Goal: Task Accomplishment & Management: Manage account settings

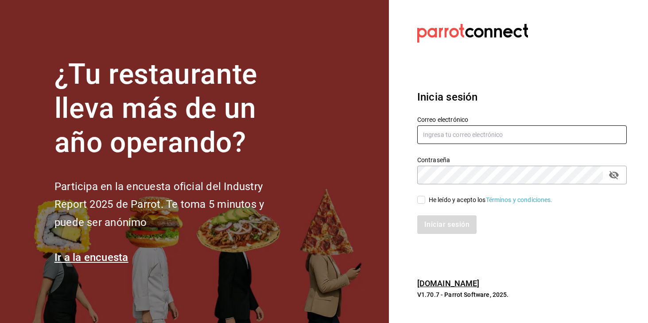
type input "[EMAIL_ADDRESS][DOMAIN_NAME][PERSON_NAME]"
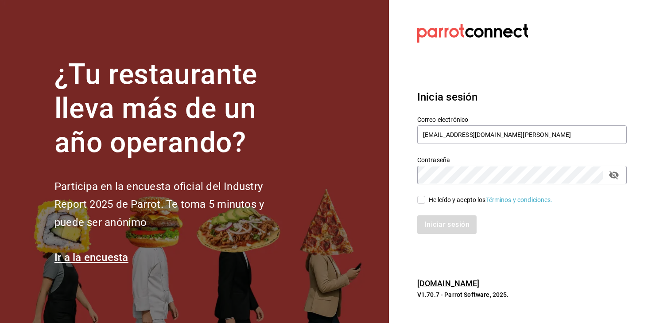
click at [421, 199] on input "He leído y acepto los Términos y condiciones." at bounding box center [421, 200] width 8 height 8
checkbox input "true"
click at [445, 229] on button "Iniciar sesión" at bounding box center [447, 224] width 60 height 19
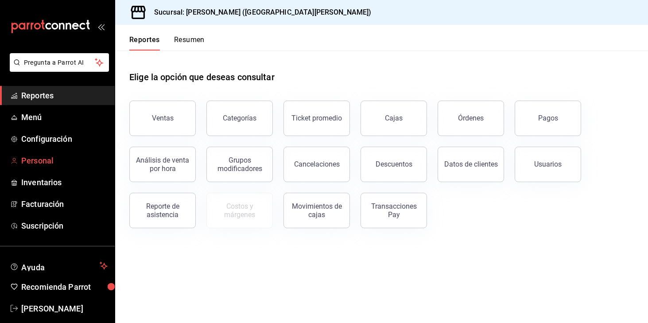
click at [44, 161] on span "Personal" at bounding box center [64, 161] width 86 height 12
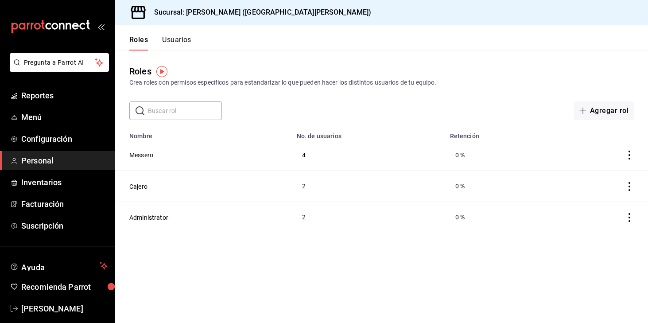
click at [150, 162] on td "Messero" at bounding box center [203, 154] width 176 height 31
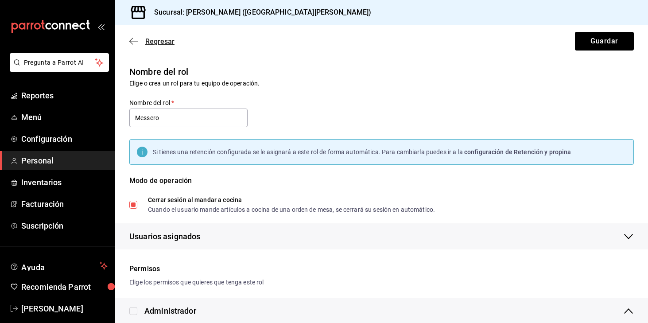
click at [132, 43] on icon "button" at bounding box center [133, 41] width 9 height 8
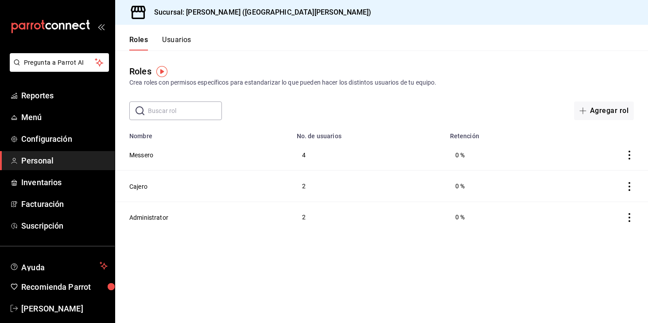
click at [175, 39] on button "Usuarios" at bounding box center [176, 42] width 29 height 15
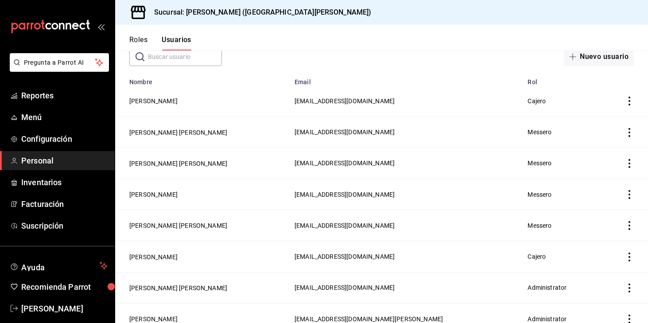
scroll to position [55, 0]
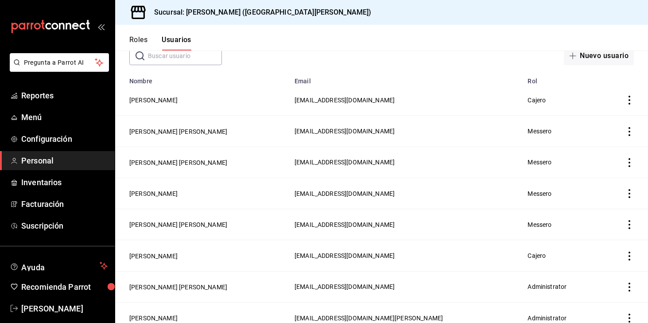
click at [629, 132] on icon "actions" at bounding box center [629, 131] width 9 height 9
click at [597, 144] on span "Eliminar" at bounding box center [597, 143] width 23 height 7
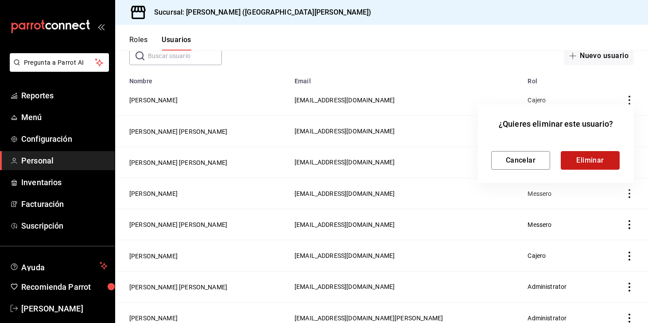
click at [579, 162] on button "Eliminar" at bounding box center [590, 160] width 59 height 19
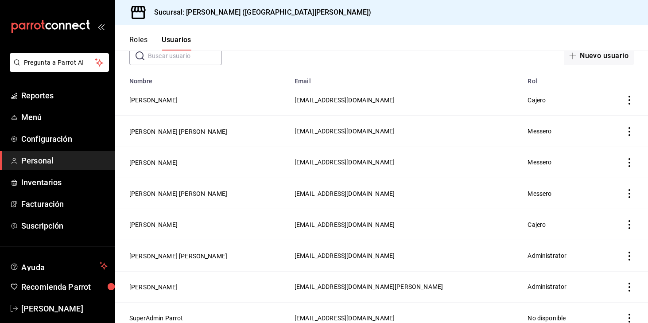
click at [630, 130] on icon "actions" at bounding box center [629, 131] width 9 height 9
click at [629, 224] on div at bounding box center [324, 161] width 648 height 323
click at [628, 190] on icon "actions" at bounding box center [629, 193] width 9 height 9
click at [505, 218] on div at bounding box center [324, 161] width 648 height 323
click at [628, 222] on icon "actions" at bounding box center [629, 224] width 9 height 9
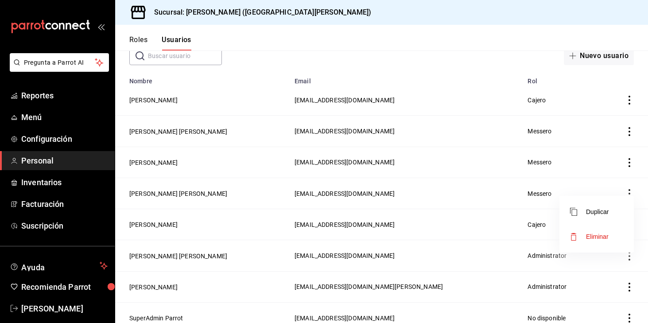
click at [591, 234] on span "Eliminar" at bounding box center [597, 236] width 23 height 7
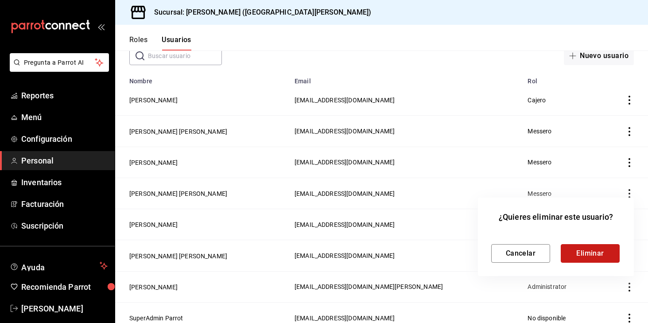
click at [590, 252] on button "Eliminar" at bounding box center [590, 253] width 59 height 19
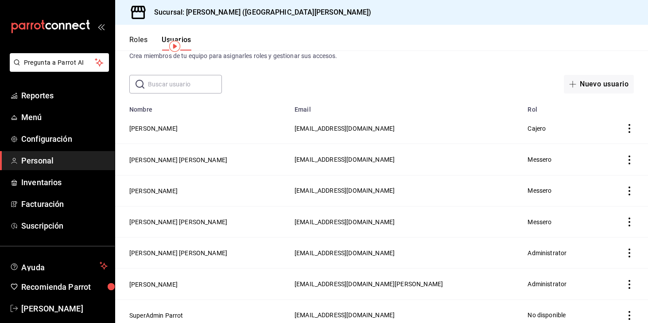
scroll to position [27, 0]
click at [628, 219] on icon "actions" at bounding box center [629, 221] width 9 height 9
click at [597, 206] on span "Duplicar" at bounding box center [589, 208] width 39 height 11
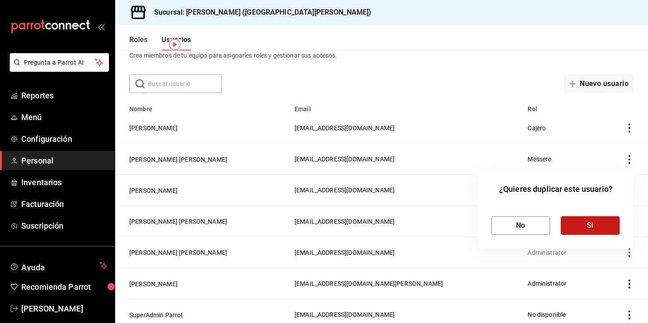
click at [578, 225] on button "Si" at bounding box center [590, 225] width 59 height 19
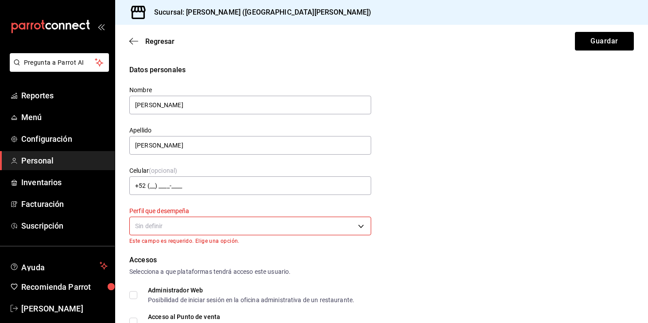
drag, startPoint x: 183, startPoint y: 106, endPoint x: 122, endPoint y: 102, distance: 61.2
click at [122, 102] on div "Nombre Cesar Yessedh" at bounding box center [245, 95] width 252 height 40
type input "GIOVANI"
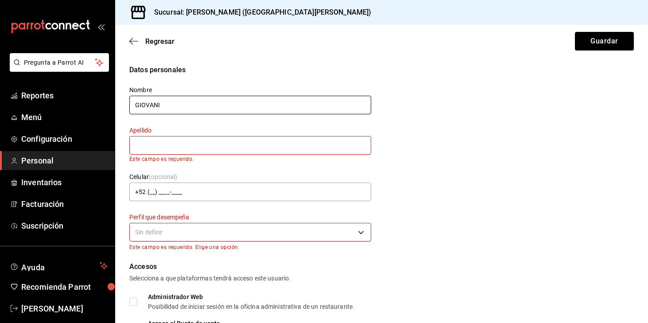
click at [168, 102] on input "GIOVANI" at bounding box center [250, 105] width 242 height 19
drag, startPoint x: 164, startPoint y: 102, endPoint x: 155, endPoint y: 102, distance: 8.9
click at [155, 102] on input "GIOVANI" at bounding box center [250, 105] width 242 height 19
type input "Giovani"
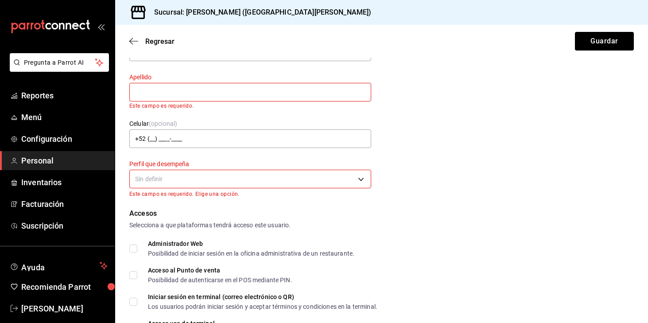
scroll to position [62, 0]
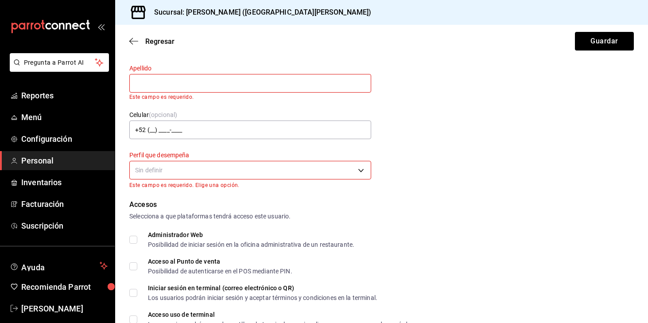
click at [189, 172] on body "Pregunta a Parrot AI Reportes Menú Configuración Personal Inventarios Facturaci…" at bounding box center [324, 161] width 648 height 323
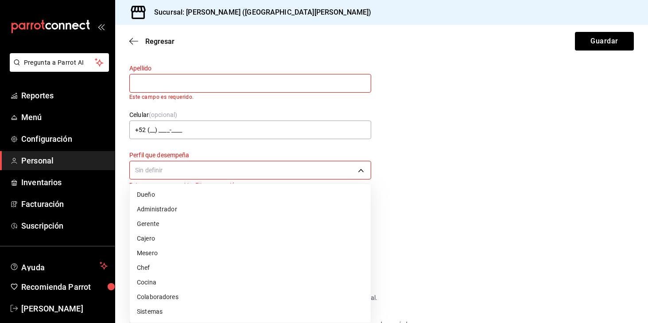
click at [173, 253] on li "Mesero" at bounding box center [250, 253] width 241 height 15
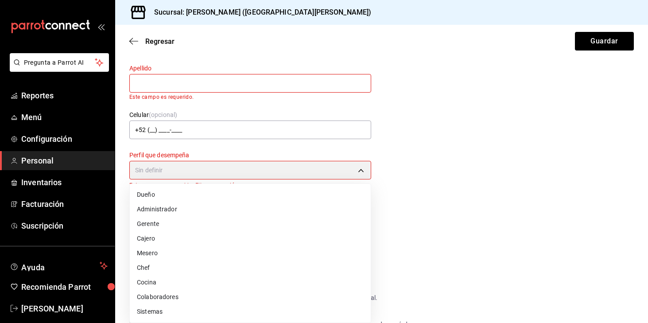
type input "WAITER"
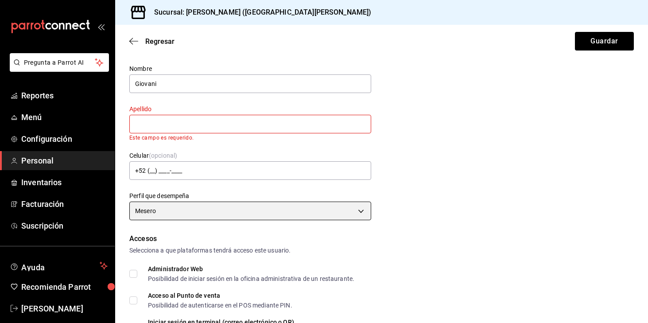
scroll to position [0, 0]
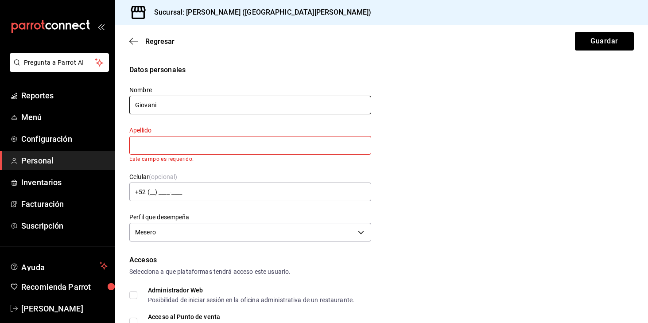
click at [164, 106] on input "Giovani" at bounding box center [250, 105] width 242 height 19
click at [155, 103] on input "Gihovani" at bounding box center [250, 105] width 242 height 19
type input "Gihovanni"
click at [147, 149] on input "text" at bounding box center [250, 145] width 242 height 19
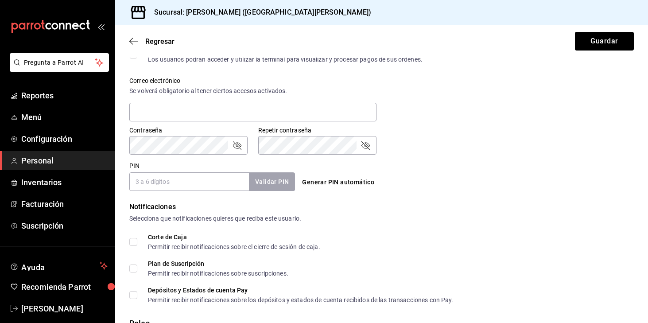
scroll to position [314, 0]
type input "Chapa Vivanco"
click at [177, 182] on input "PIN" at bounding box center [189, 181] width 120 height 19
type input "7281"
click at [278, 178] on button "Validar PIN" at bounding box center [271, 181] width 47 height 19
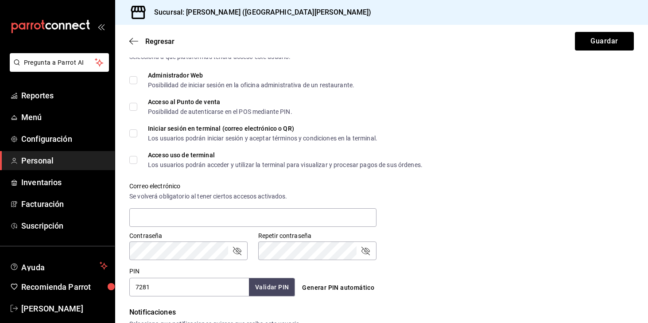
scroll to position [207, 0]
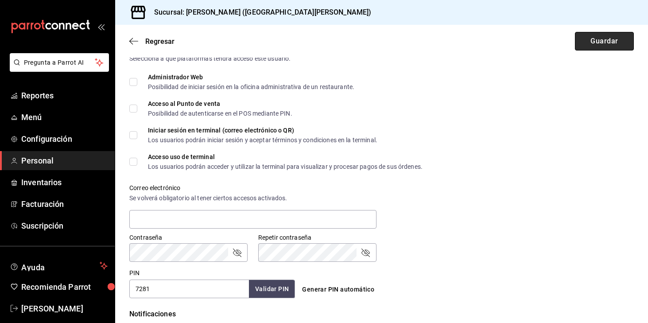
click at [604, 45] on button "Guardar" at bounding box center [604, 41] width 59 height 19
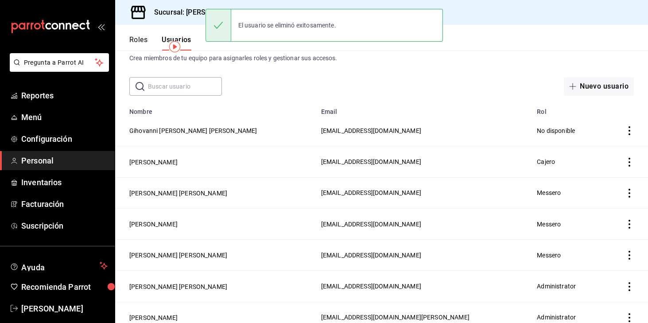
scroll to position [25, 0]
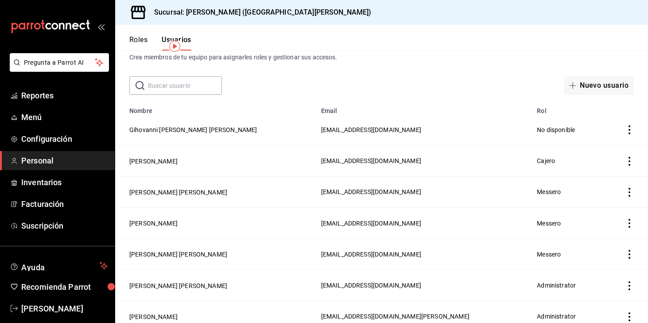
click at [629, 129] on icon "actions" at bounding box center [629, 129] width 2 height 9
click at [465, 126] on div at bounding box center [324, 161] width 648 height 323
click at [234, 116] on td "Gihovanni Chapa Vivanco" at bounding box center [215, 129] width 201 height 31
click at [173, 128] on button "Gihovanni Chapa Vivanco" at bounding box center [193, 129] width 128 height 9
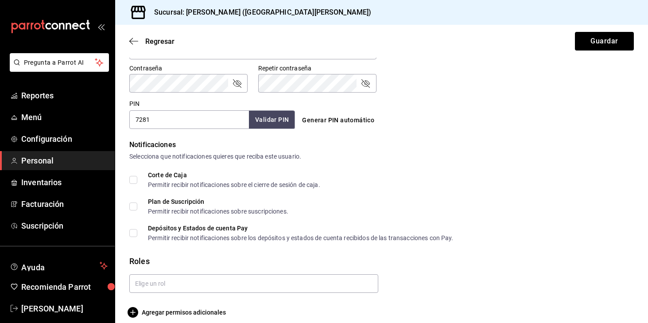
scroll to position [385, 0]
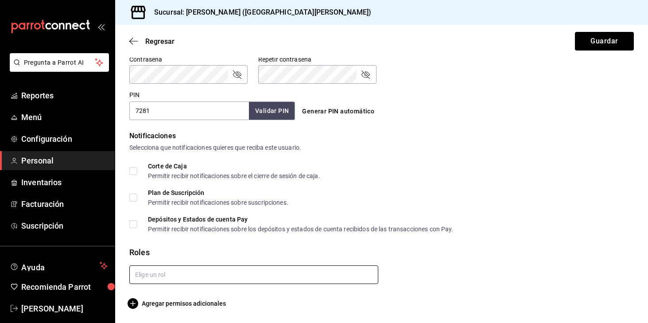
click at [150, 272] on input "text" at bounding box center [253, 274] width 249 height 19
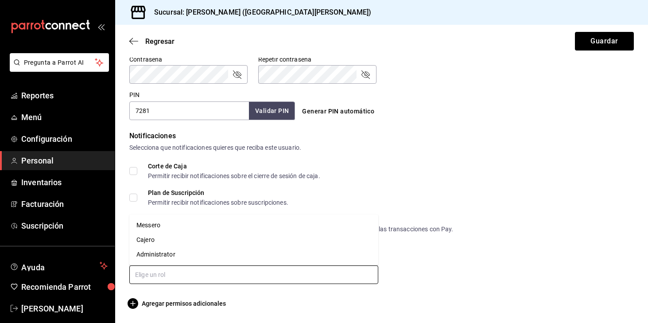
click at [153, 224] on li "Messero" at bounding box center [253, 225] width 249 height 15
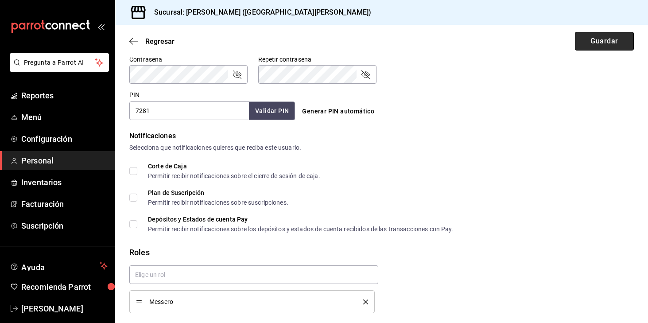
click at [608, 43] on button "Guardar" at bounding box center [604, 41] width 59 height 19
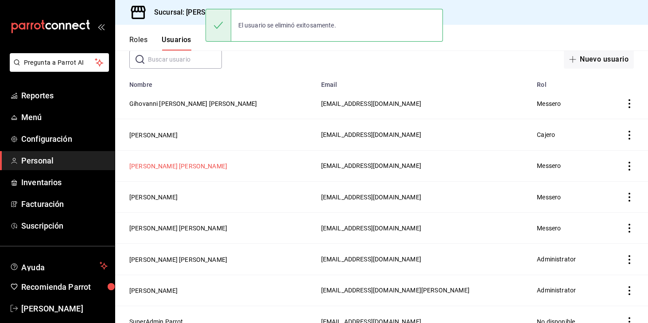
scroll to position [64, 0]
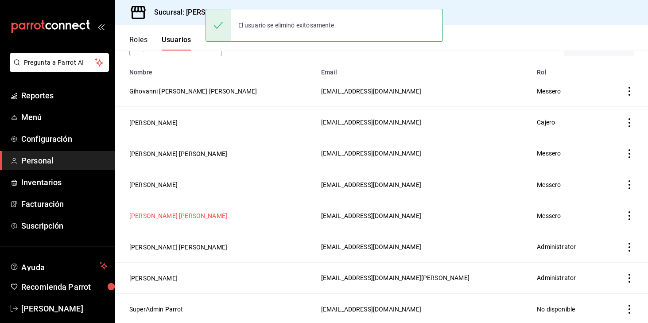
click at [180, 216] on button "Cesar Yessedh Chavez Arreola" at bounding box center [178, 215] width 98 height 9
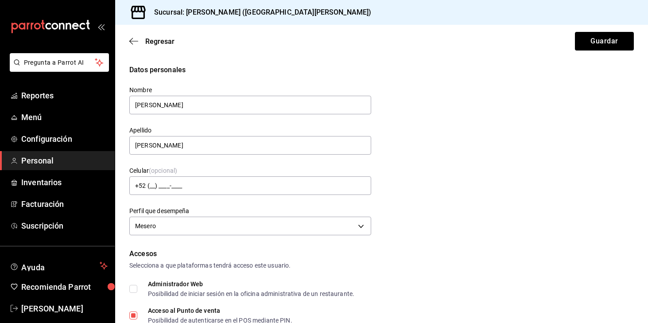
scroll to position [124, 0]
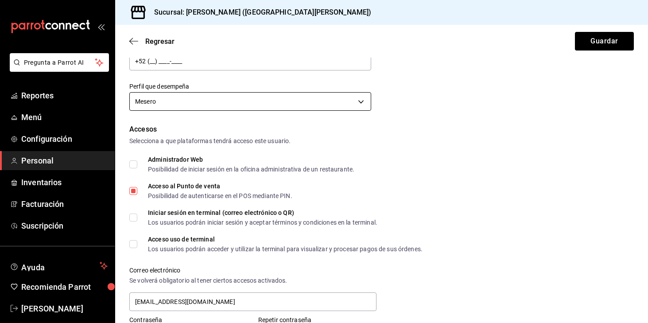
click at [261, 101] on body "Pregunta a Parrot AI Reportes Menú Configuración Personal Inventarios Facturaci…" at bounding box center [324, 161] width 648 height 323
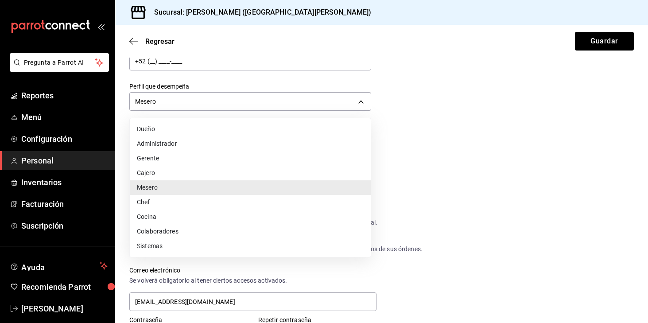
click at [178, 175] on li "Cajero" at bounding box center [250, 173] width 241 height 15
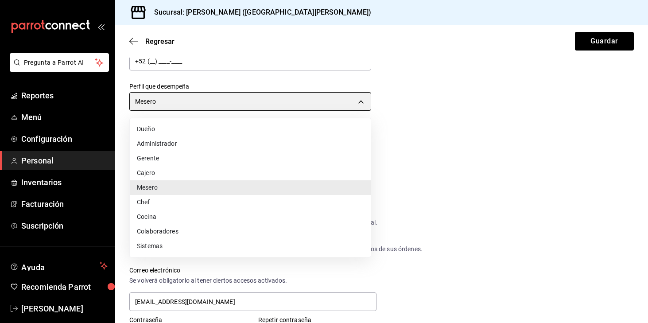
type input "CASHIER"
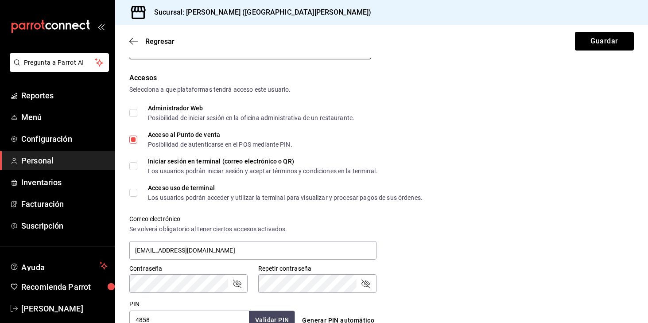
scroll to position [198, 0]
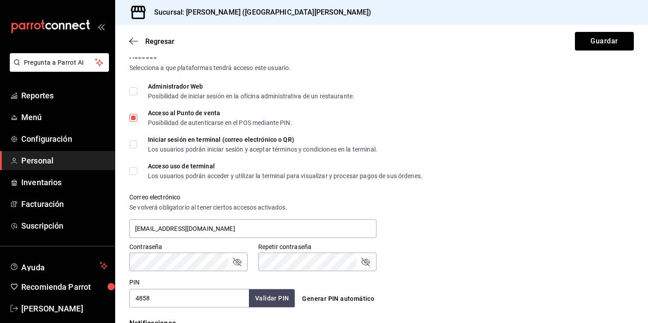
click at [132, 142] on input "Iniciar sesión en terminal (correo electrónico o QR) Los usuarios podrán inicia…" at bounding box center [133, 144] width 8 height 8
checkbox input "true"
click at [132, 169] on input "Acceso uso de terminal Los usuarios podrán acceder y utilizar la terminal para …" at bounding box center [133, 171] width 8 height 8
checkbox input "true"
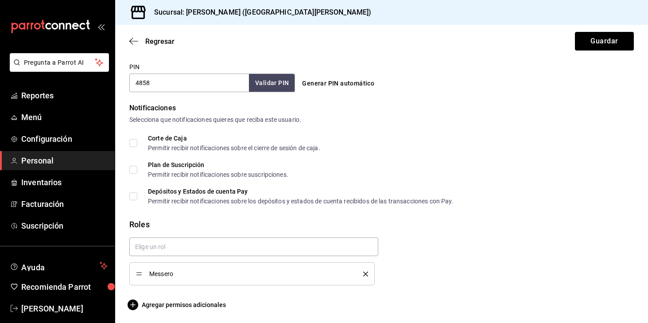
scroll to position [414, 0]
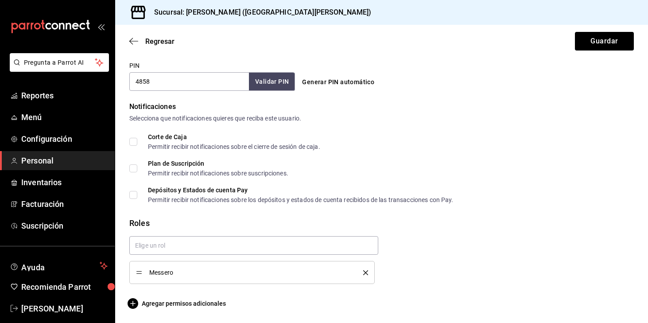
click at [196, 278] on li "Messero" at bounding box center [251, 272] width 245 height 23
click at [195, 273] on span "Messero" at bounding box center [249, 272] width 201 height 6
click at [364, 274] on icon "delete" at bounding box center [365, 272] width 5 height 5
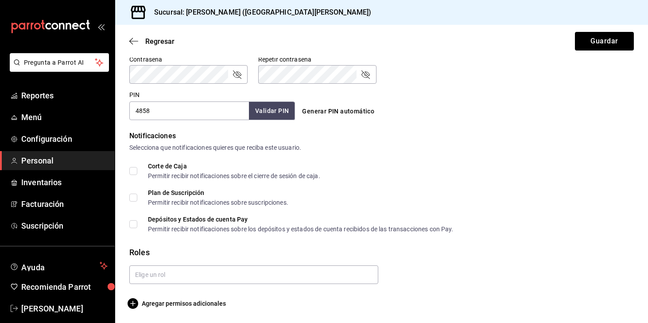
scroll to position [385, 0]
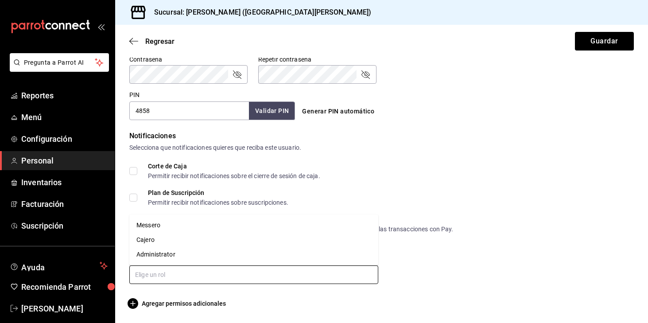
click at [320, 277] on input "text" at bounding box center [253, 274] width 249 height 19
click at [184, 236] on li "Cajero" at bounding box center [253, 239] width 249 height 15
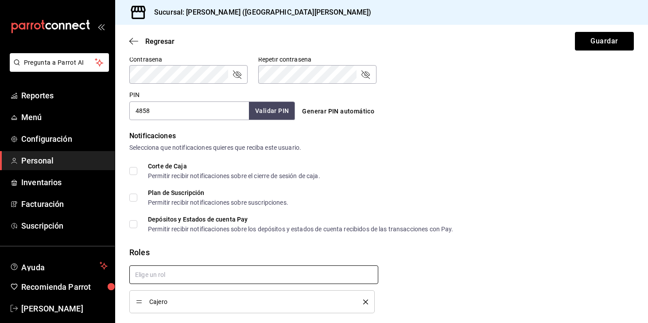
click at [189, 278] on input "text" at bounding box center [253, 274] width 249 height 19
click at [176, 290] on li "Messero" at bounding box center [253, 294] width 249 height 15
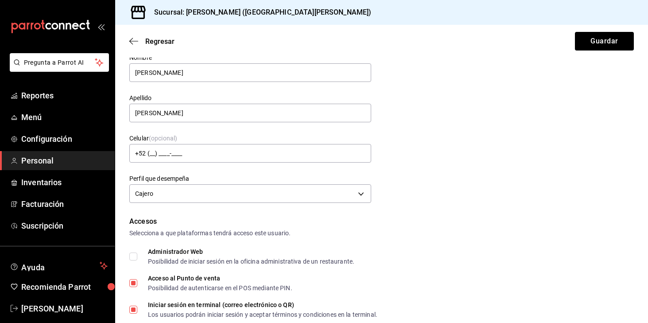
scroll to position [0, 0]
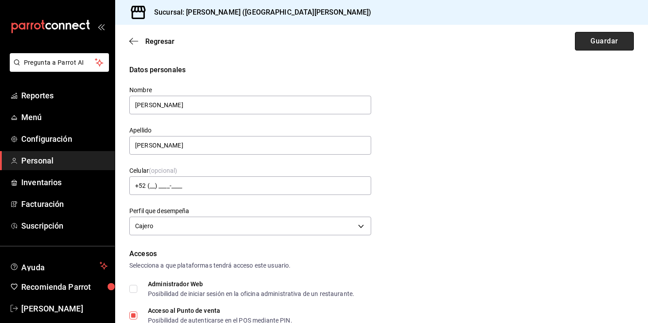
click at [595, 43] on button "Guardar" at bounding box center [604, 41] width 59 height 19
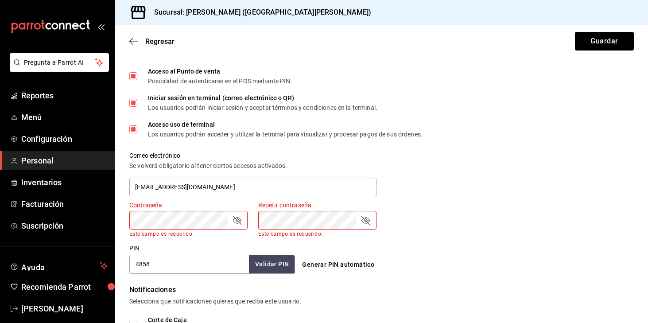
scroll to position [227, 0]
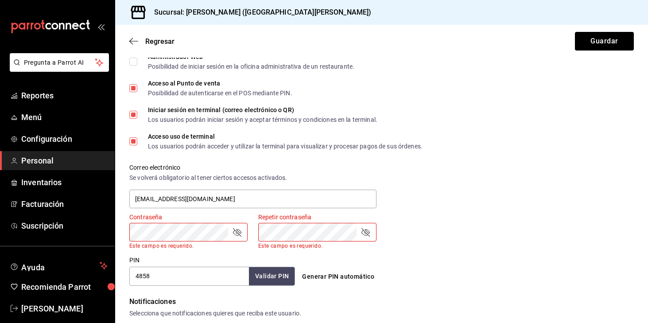
click at [135, 114] on input "Iniciar sesión en terminal (correo electrónico o QR) Los usuarios podrán inicia…" at bounding box center [133, 115] width 8 height 8
checkbox input "false"
click at [596, 38] on button "Guardar" at bounding box center [604, 41] width 59 height 19
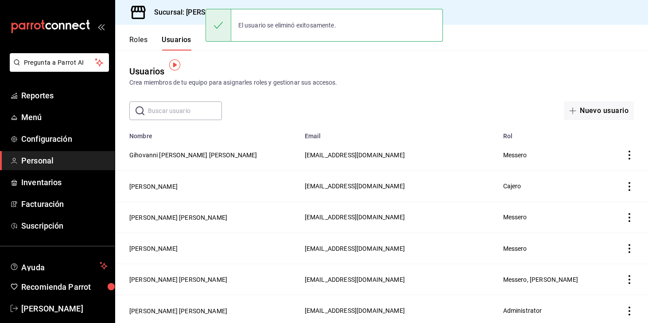
scroll to position [64, 0]
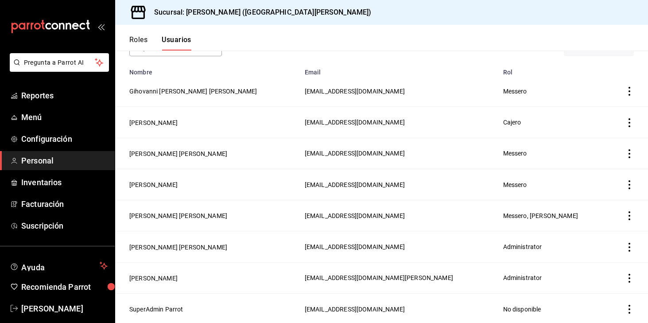
click at [631, 120] on icon "actions" at bounding box center [629, 122] width 9 height 9
click at [169, 122] on div at bounding box center [324, 161] width 648 height 323
click at [164, 122] on button "Namrata Patel" at bounding box center [153, 122] width 48 height 9
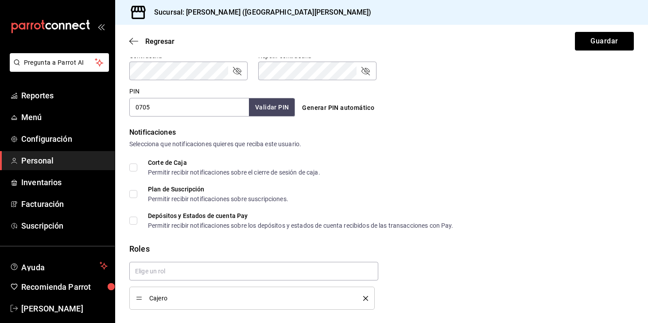
scroll to position [414, 0]
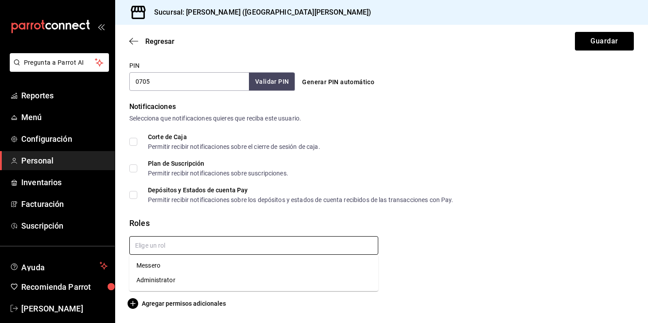
click at [239, 247] on input "text" at bounding box center [253, 245] width 249 height 19
click at [212, 224] on div "Roles" at bounding box center [381, 223] width 504 height 12
click at [180, 244] on input "text" at bounding box center [253, 245] width 249 height 19
click at [155, 264] on li "Messero" at bounding box center [253, 265] width 249 height 15
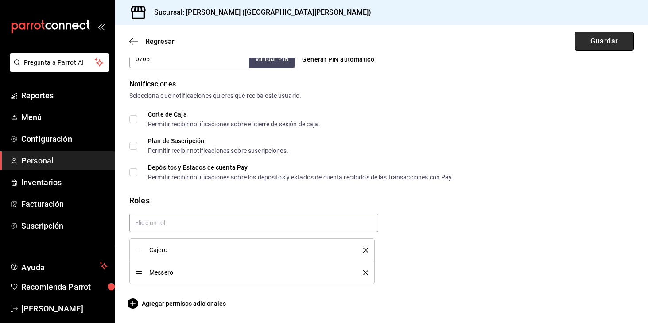
click at [599, 40] on button "Guardar" at bounding box center [604, 41] width 59 height 19
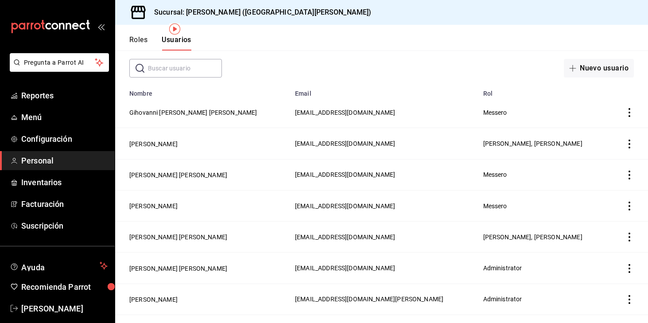
scroll to position [64, 0]
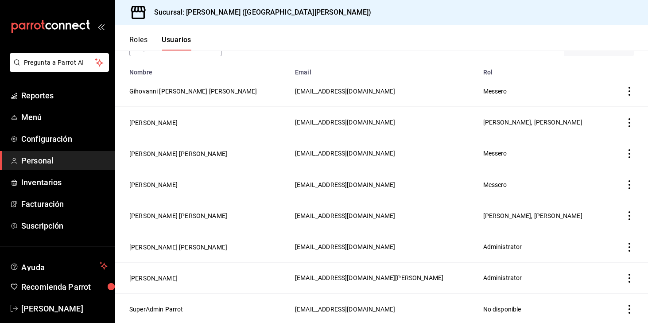
drag, startPoint x: 127, startPoint y: 91, endPoint x: 207, endPoint y: 93, distance: 80.2
click at [207, 93] on td "Gihovanni Chapa Vivanco" at bounding box center [202, 91] width 174 height 31
click at [34, 117] on span "Menú" at bounding box center [64, 117] width 86 height 12
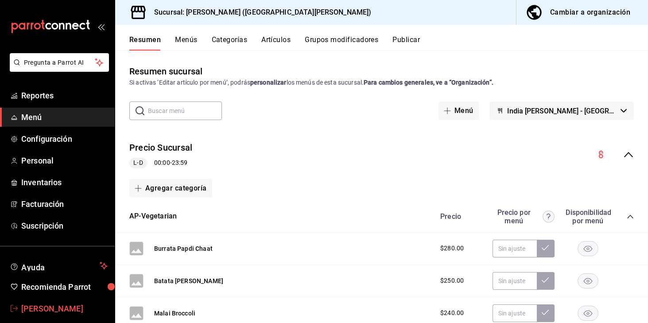
click at [44, 305] on span "Sanat Patel" at bounding box center [64, 308] width 86 height 12
